Goal: Transaction & Acquisition: Book appointment/travel/reservation

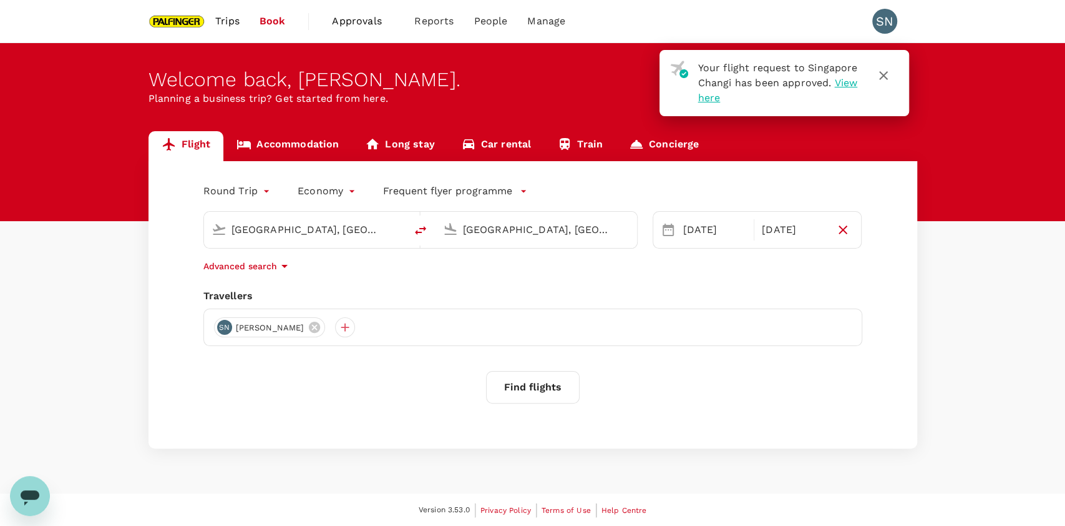
click at [889, 77] on icon "button" at bounding box center [883, 75] width 15 height 15
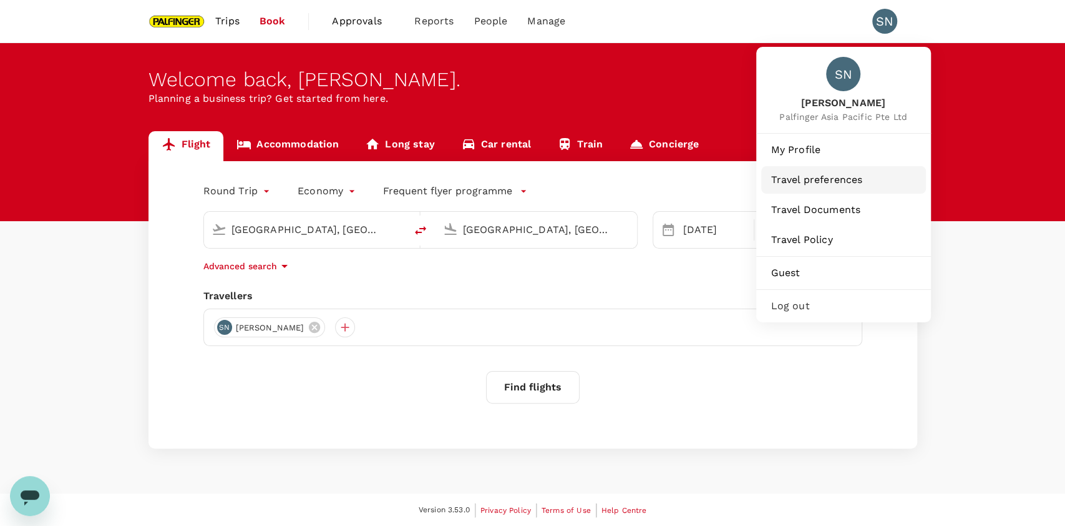
click at [827, 187] on span "Travel preferences" at bounding box center [843, 179] width 145 height 15
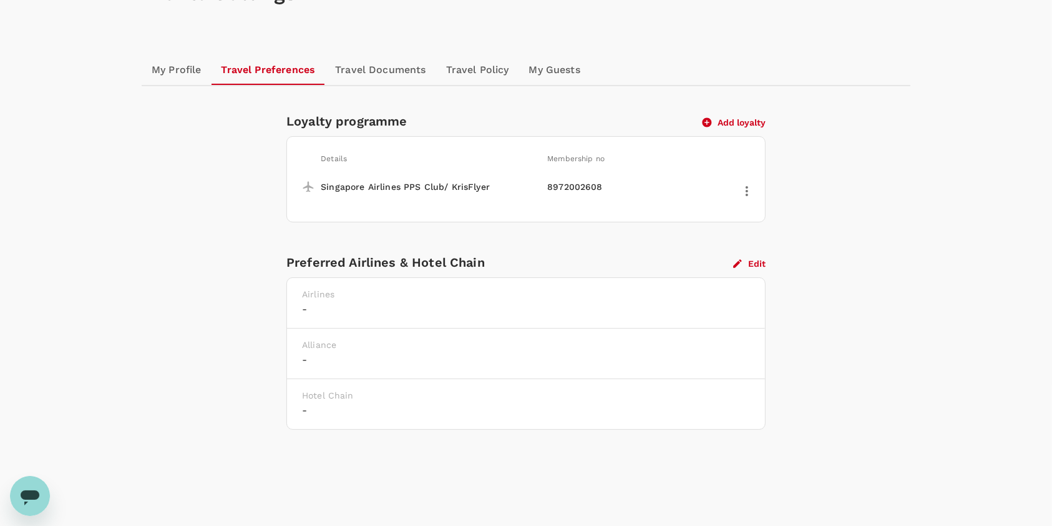
scroll to position [138, 0]
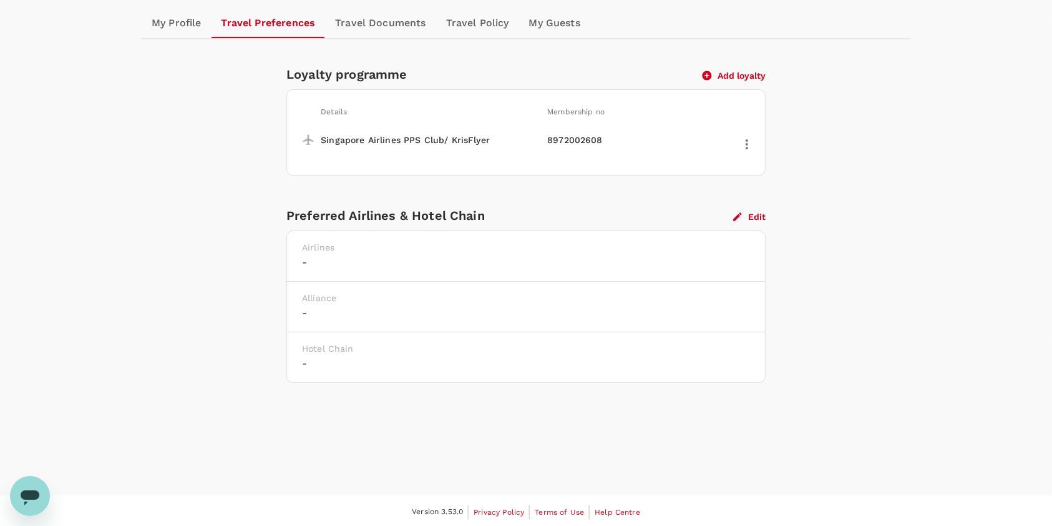
click at [759, 215] on button "Edit" at bounding box center [749, 216] width 32 height 11
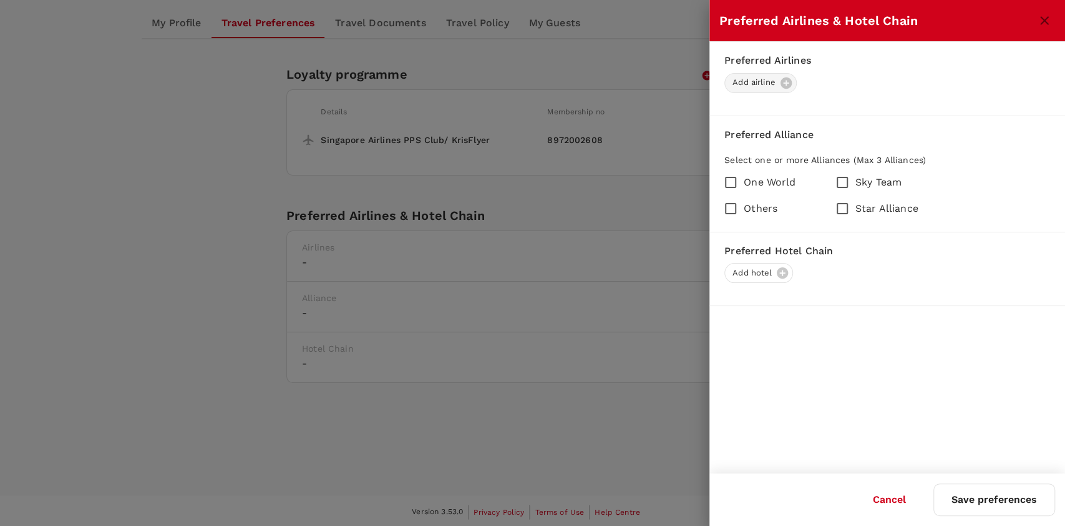
click at [795, 84] on div "Add airline" at bounding box center [761, 83] width 72 height 20
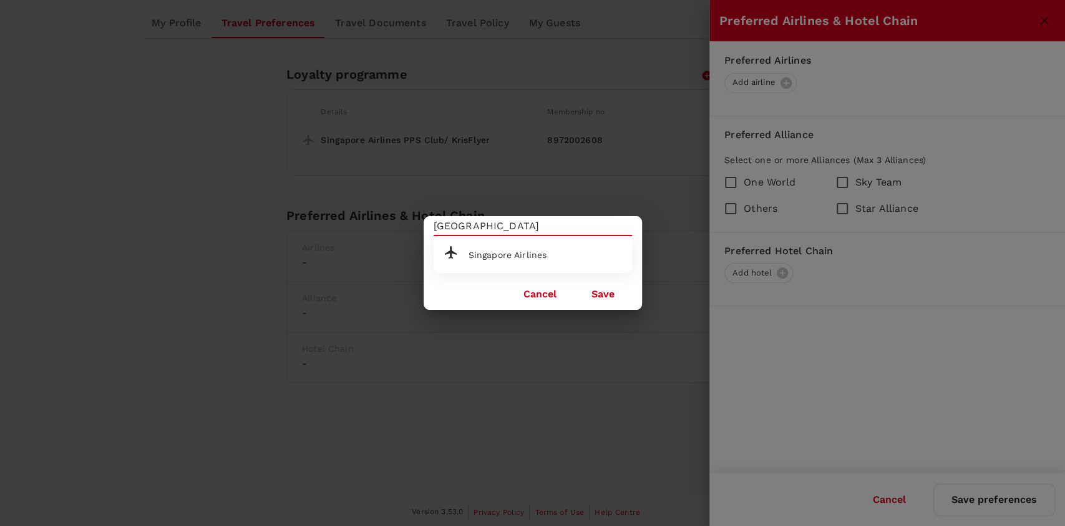
click at [531, 250] on span "Singapore Airlines" at bounding box center [508, 255] width 79 height 10
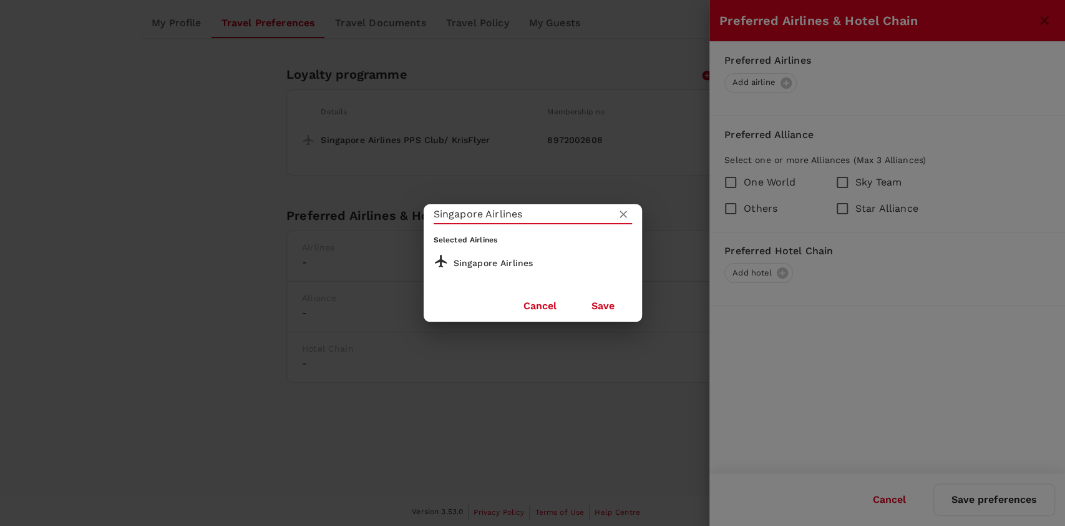
type input "Singapore Airlines"
click at [596, 306] on button "Save" at bounding box center [603, 305] width 58 height 31
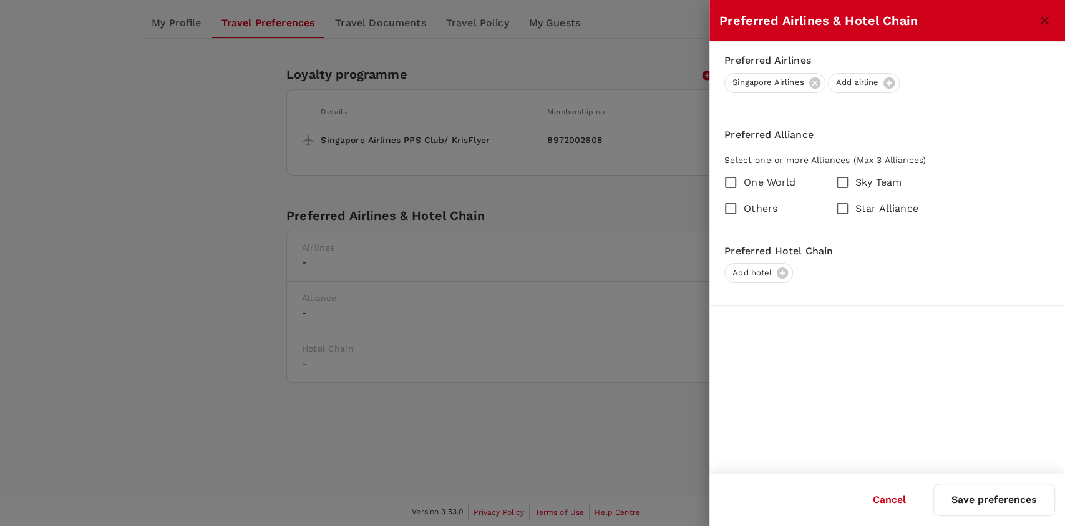
click at [863, 212] on span "Star Alliance" at bounding box center [887, 208] width 63 height 15
click at [856, 212] on input "Star Alliance" at bounding box center [843, 208] width 26 height 26
checkbox input "true"
click at [971, 514] on button "Save preferences" at bounding box center [995, 499] width 122 height 32
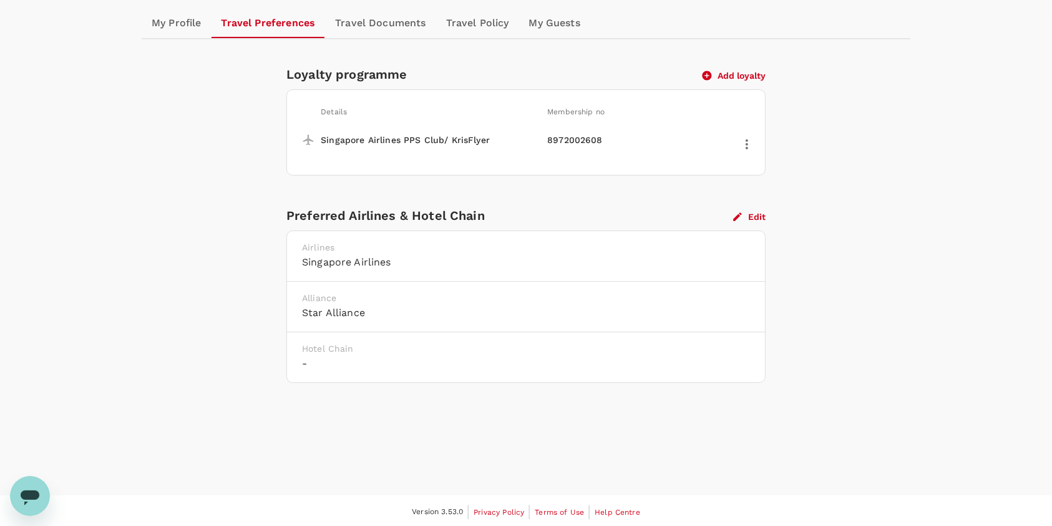
scroll to position [0, 0]
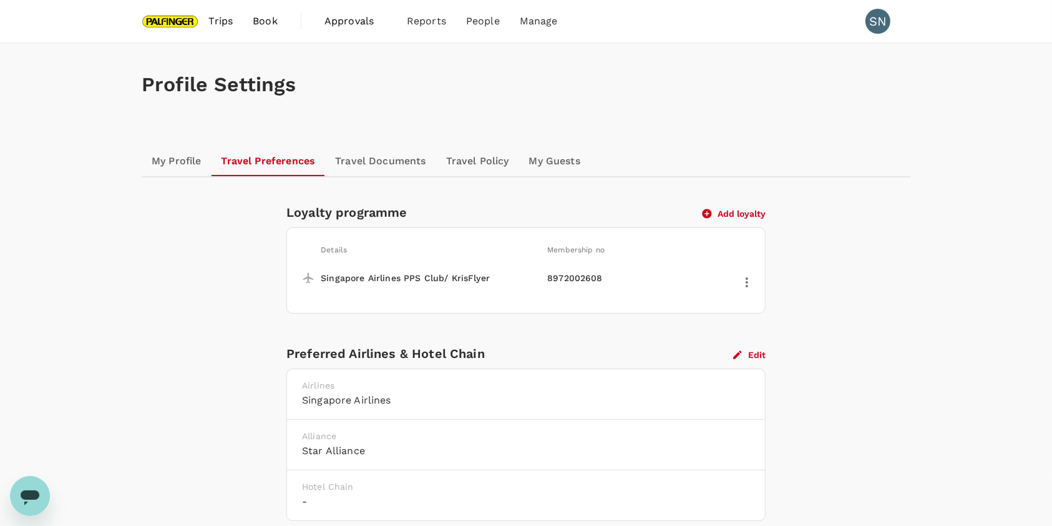
click at [401, 162] on link "Travel Documents" at bounding box center [380, 161] width 110 height 30
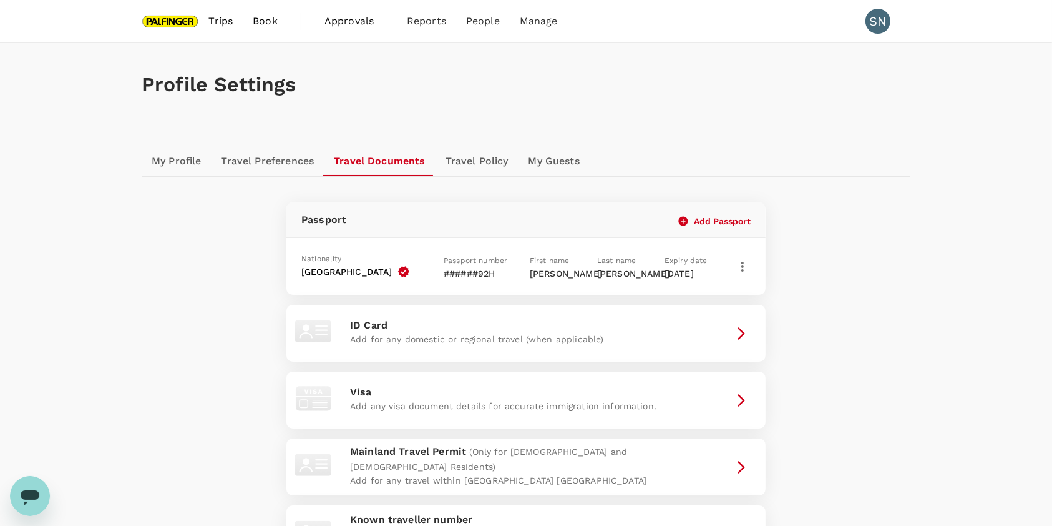
click at [478, 147] on link "Travel Policy" at bounding box center [477, 161] width 83 height 30
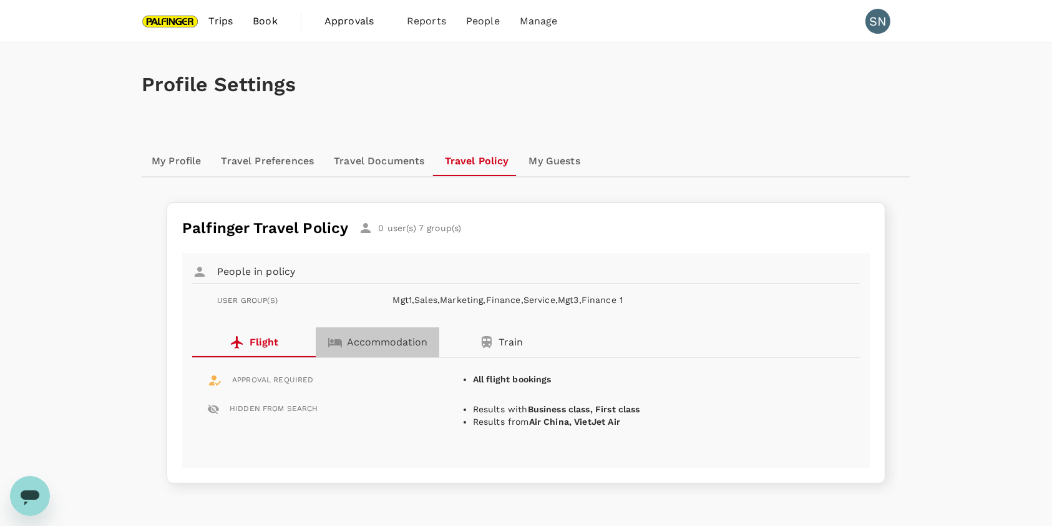
click at [356, 350] on button "Accommodation" at bounding box center [378, 342] width 124 height 30
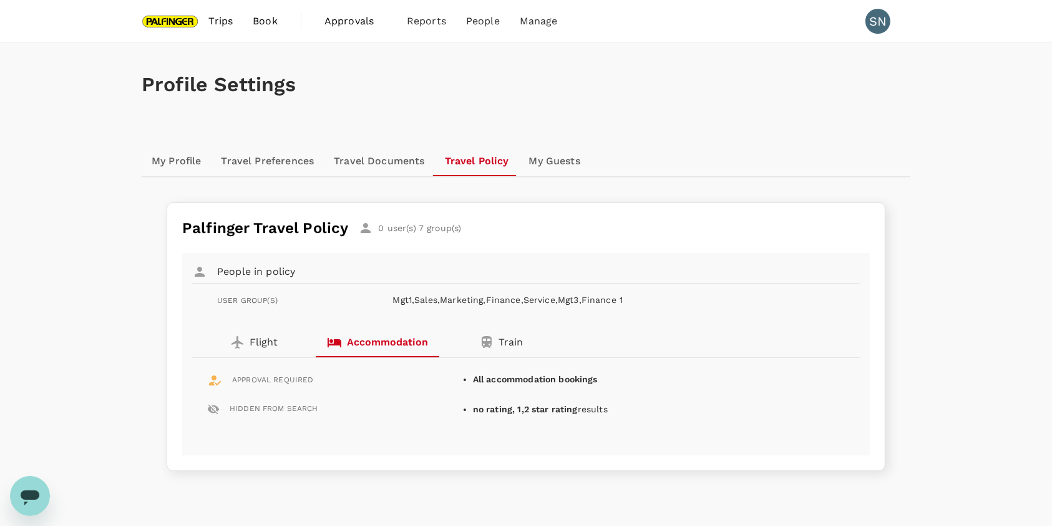
click at [501, 346] on p "Train" at bounding box center [511, 342] width 24 height 15
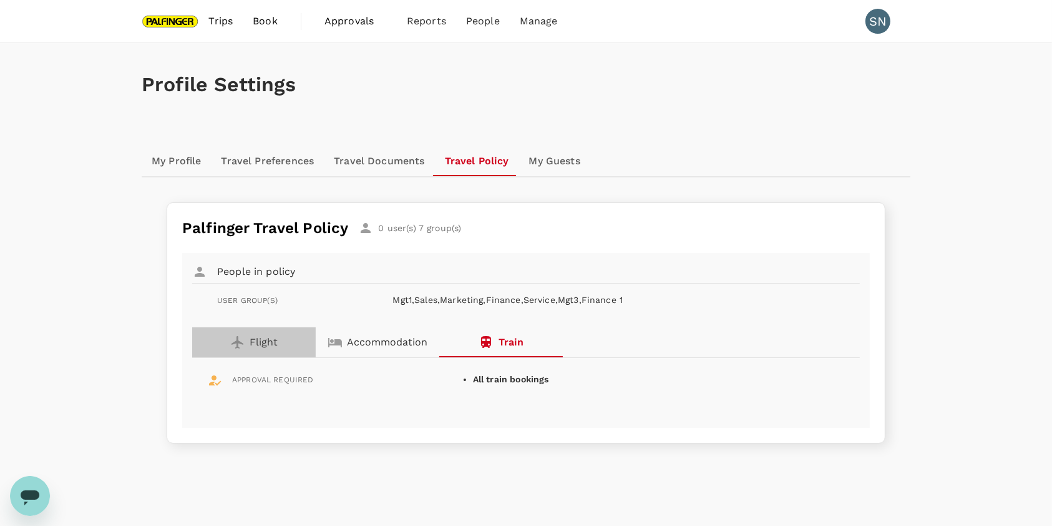
click at [223, 334] on button "Flight" at bounding box center [254, 342] width 124 height 30
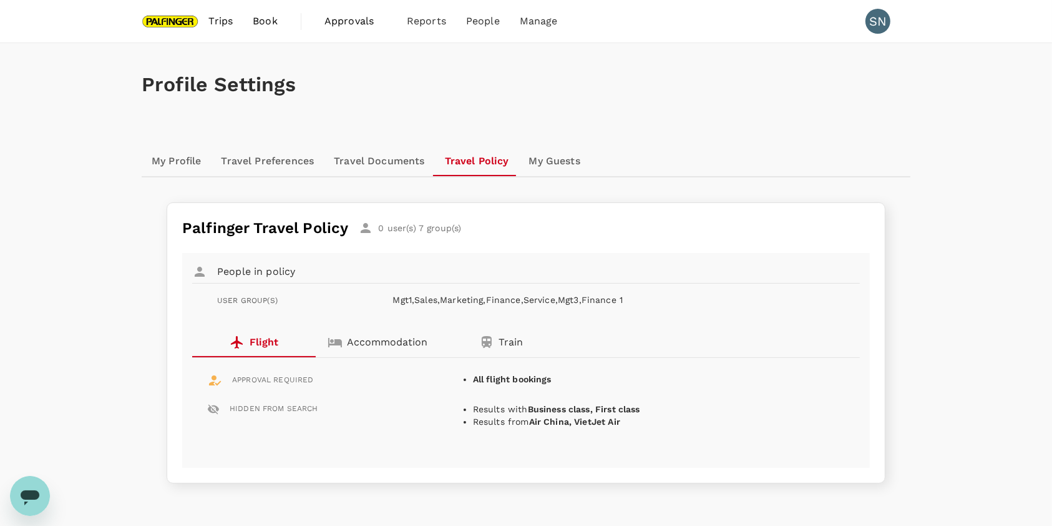
click at [563, 161] on link "My Guests" at bounding box center [554, 161] width 71 height 30
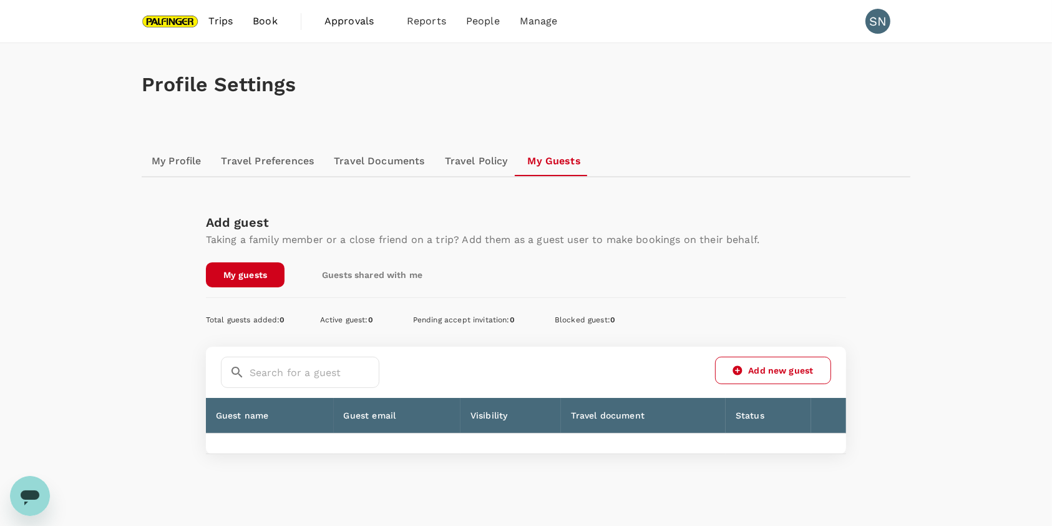
click at [170, 160] on link "My Profile" at bounding box center [177, 161] width 70 height 30
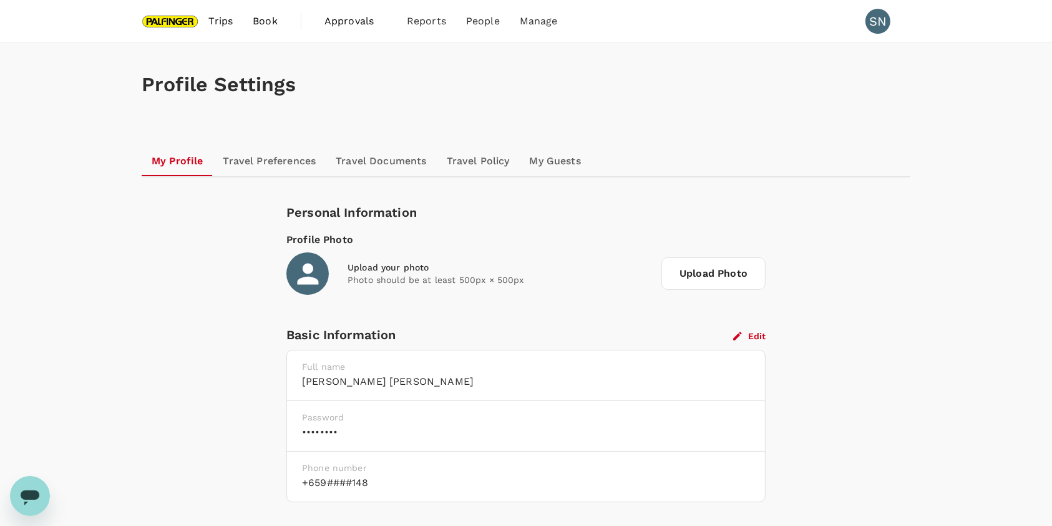
click at [169, 20] on img at bounding box center [170, 20] width 57 height 27
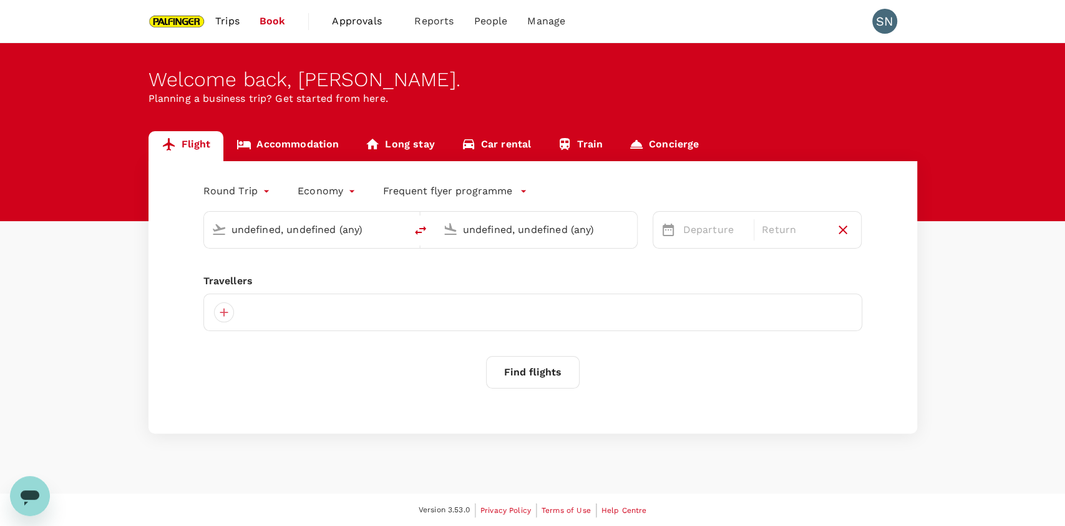
type input "Singapore, Singapore (any)"
type input "Ho Chi Minh City, Vietnam (any)"
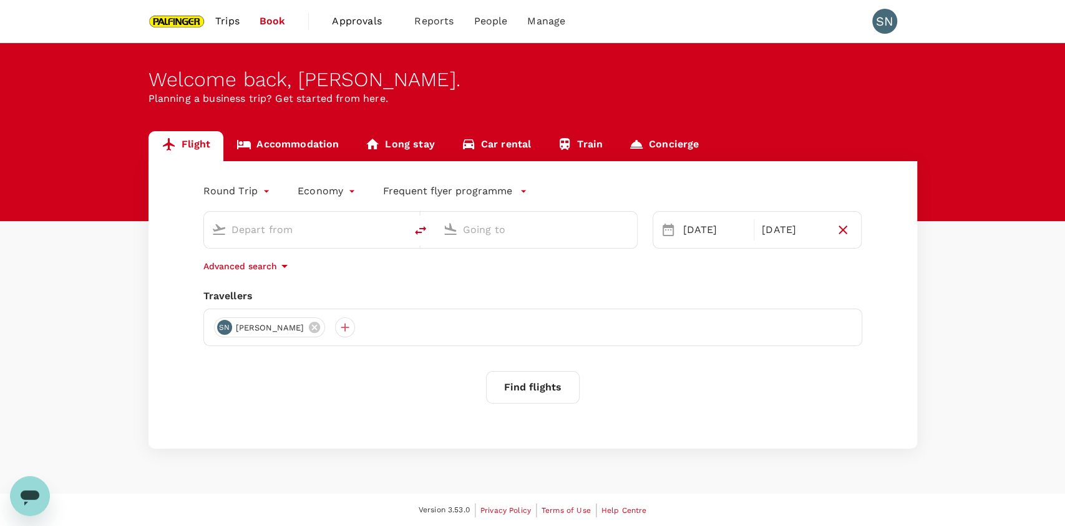
type input "Singapore, Singapore (any)"
type input "Ho Chi Minh City, Vietnam (any)"
type input "Singapore, Singapore (any)"
type input "Ho Chi Minh City, Vietnam (any)"
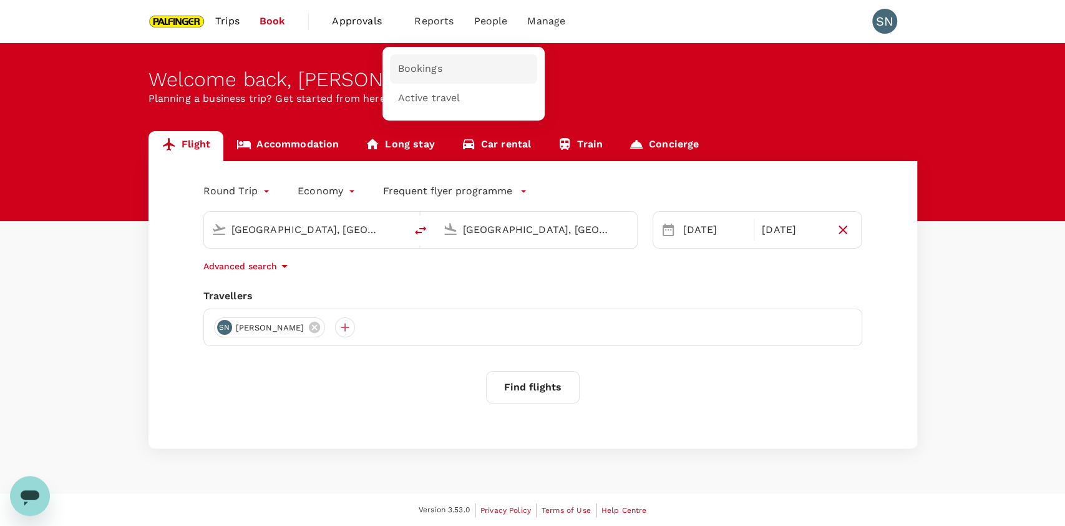
click at [418, 67] on span "Bookings" at bounding box center [420, 69] width 44 height 14
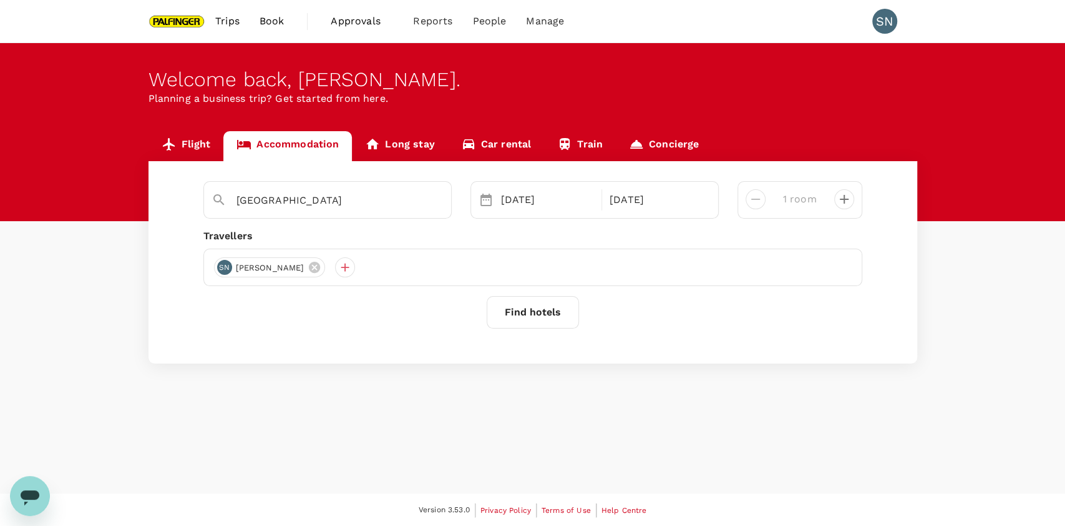
click at [529, 311] on button "Find hotels" at bounding box center [533, 312] width 92 height 32
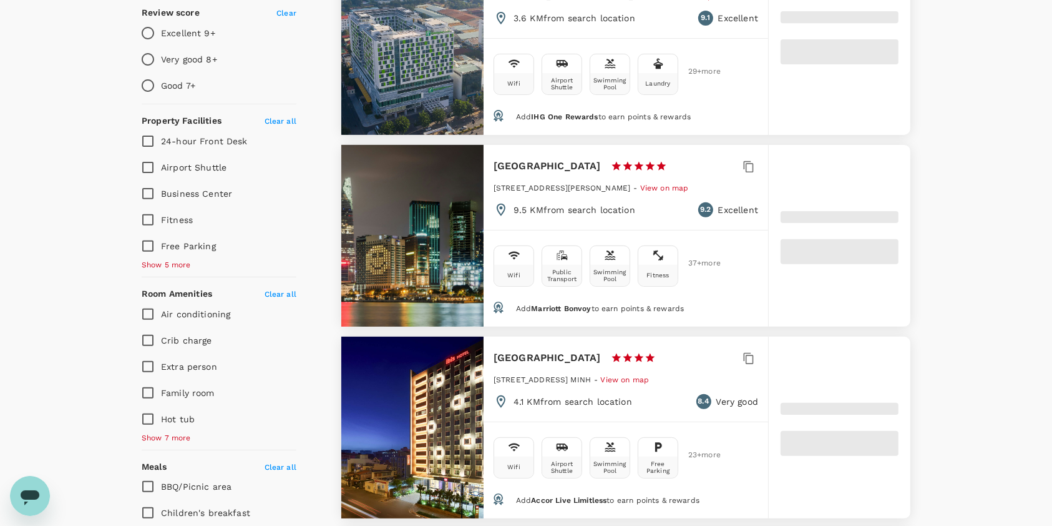
scroll to position [416, 0]
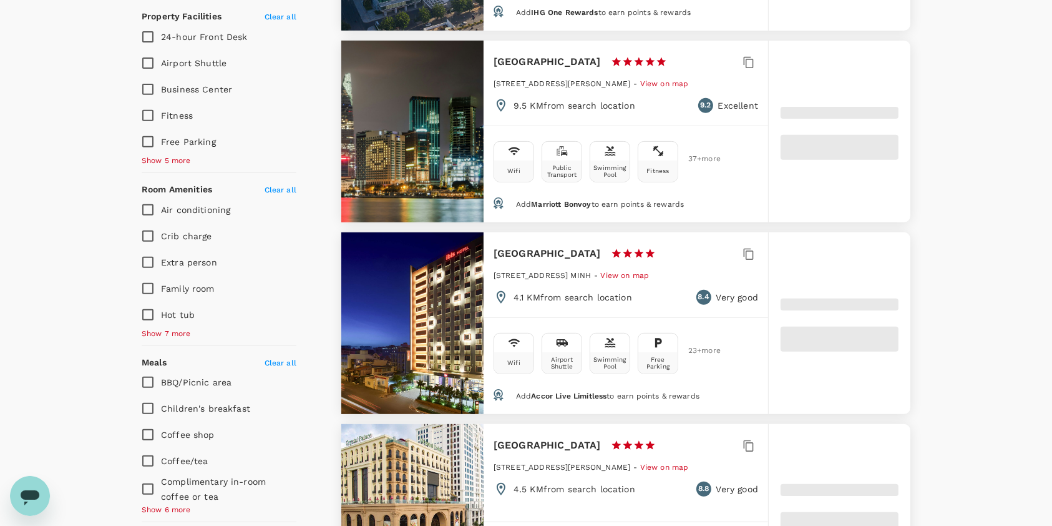
type input "499.91"
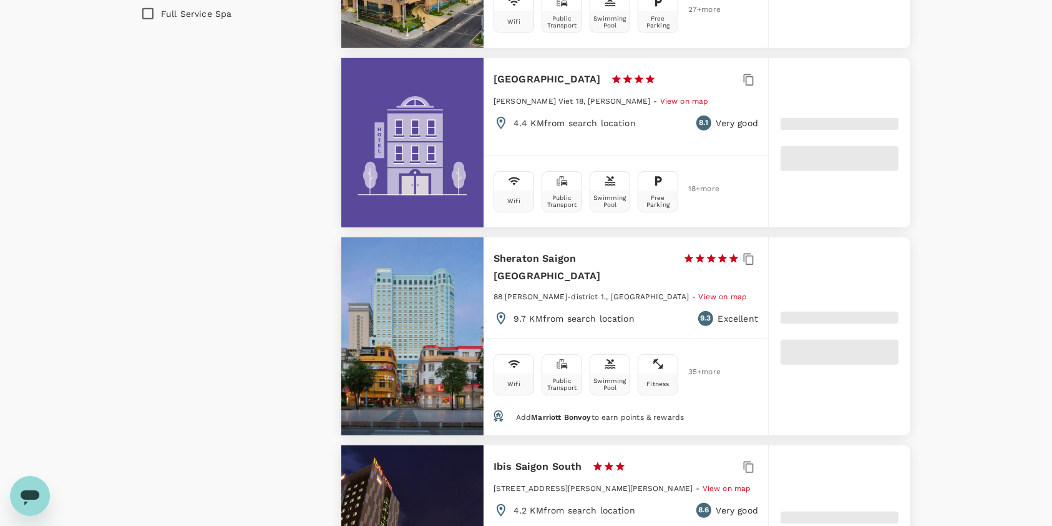
scroll to position [1082, 0]
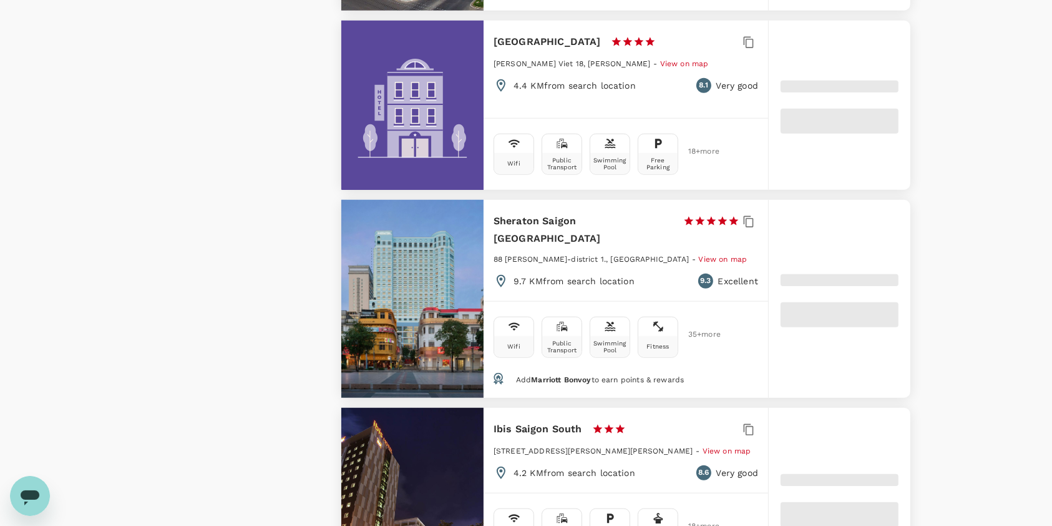
type input "10.59"
type input "499.59"
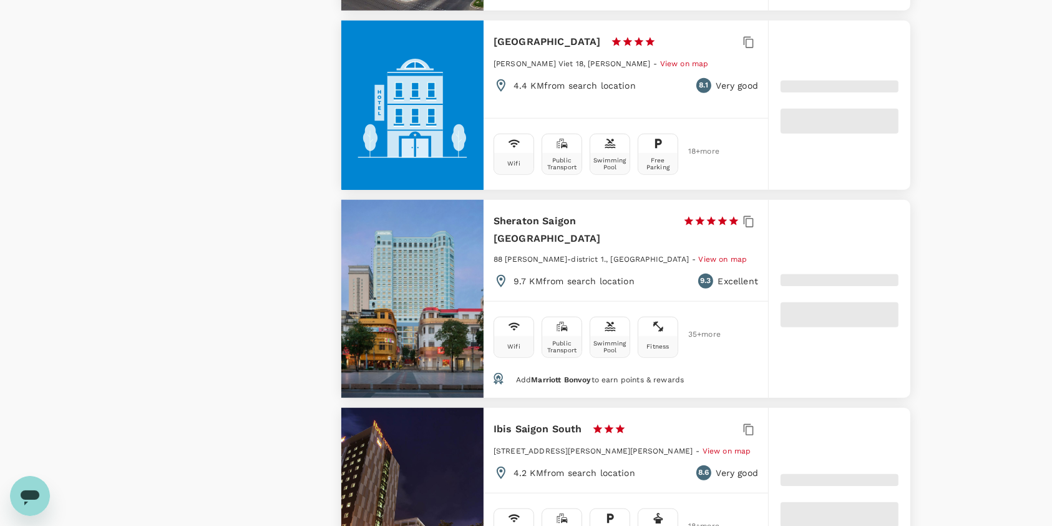
type input "5.59"
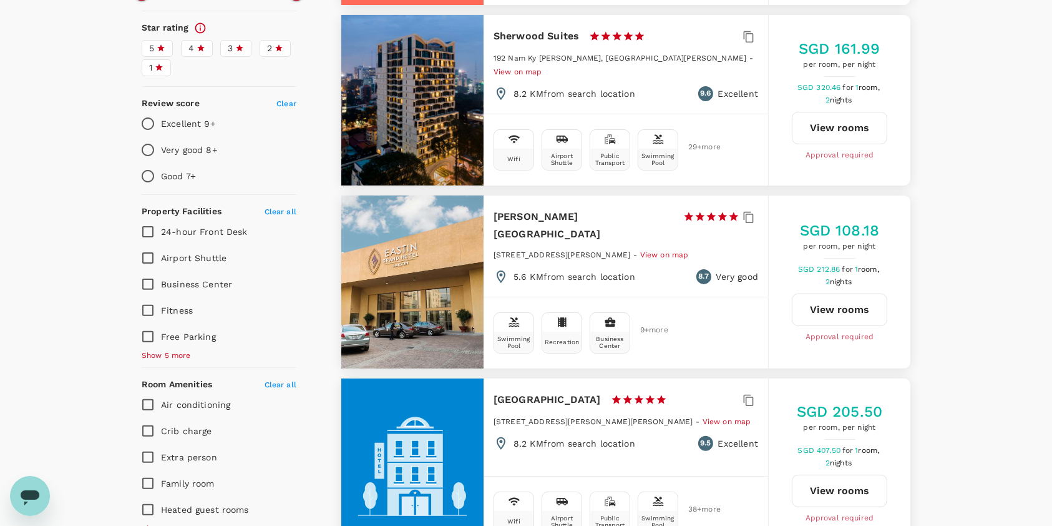
scroll to position [0, 0]
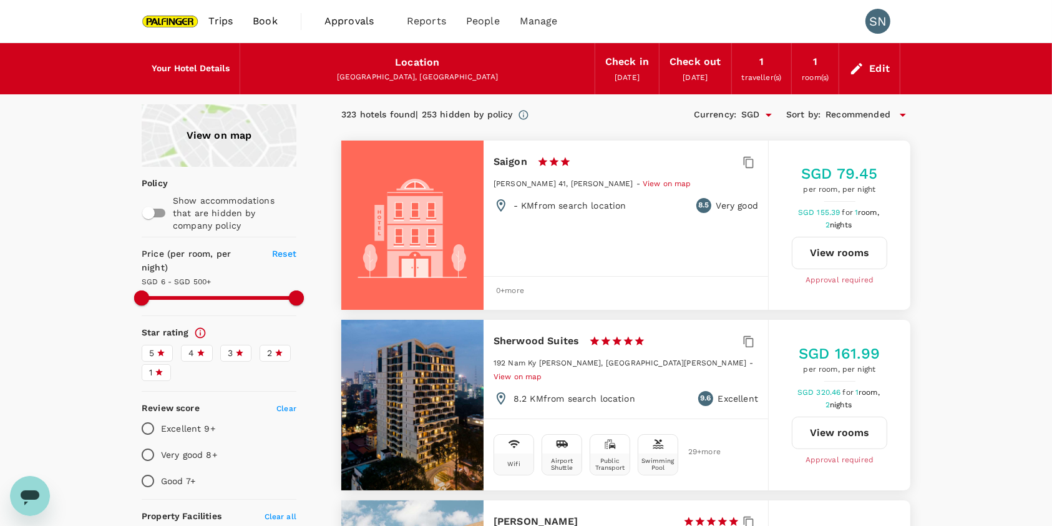
click at [903, 110] on icon at bounding box center [903, 114] width 15 height 15
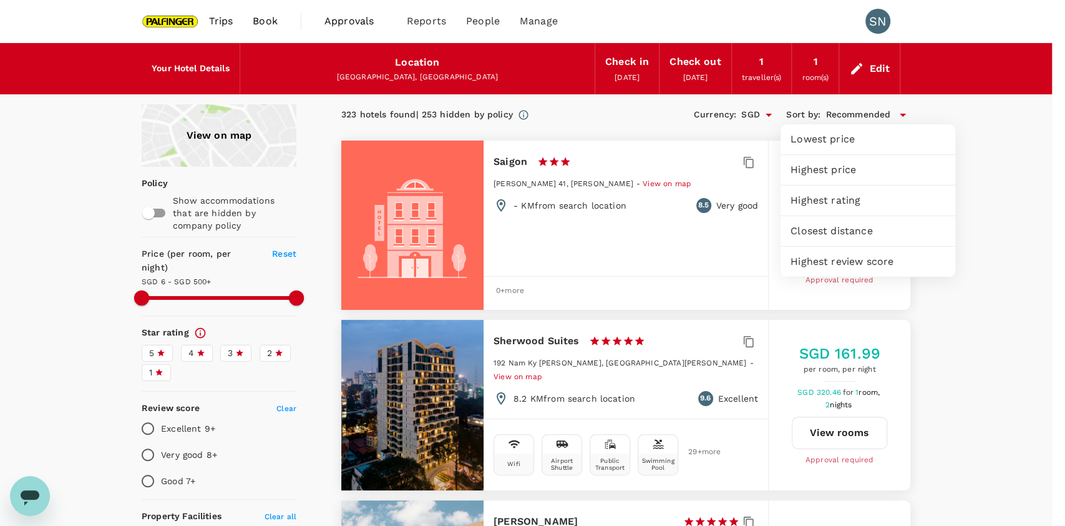
click at [838, 160] on div "Highest price" at bounding box center [868, 170] width 175 height 30
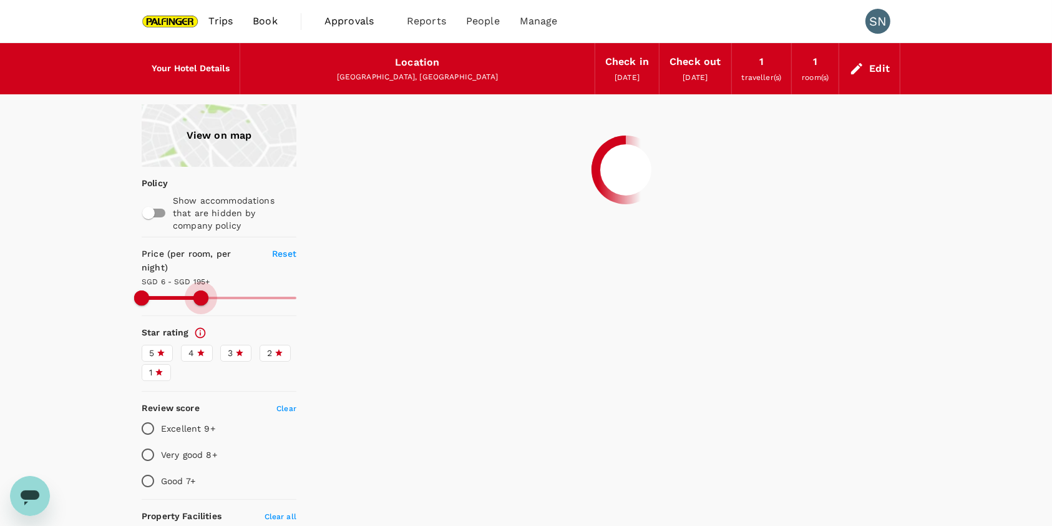
drag, startPoint x: 291, startPoint y: 278, endPoint x: 201, endPoint y: 280, distance: 89.9
click at [201, 290] on span at bounding box center [200, 297] width 15 height 15
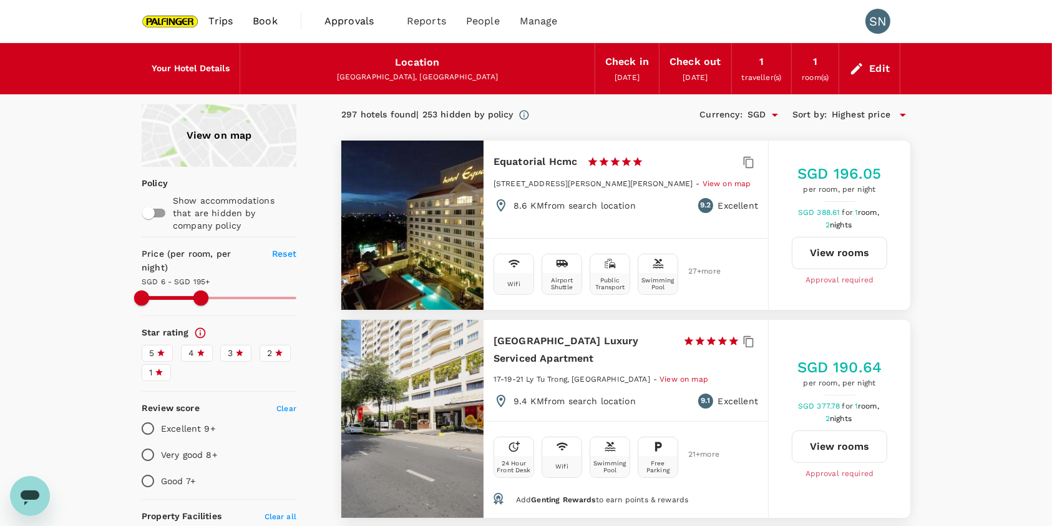
type input "194.59"
click at [159, 415] on input "Excellent 9+" at bounding box center [148, 428] width 26 height 26
radio input "true"
type input "194.59"
